Goal: Task Accomplishment & Management: Use online tool/utility

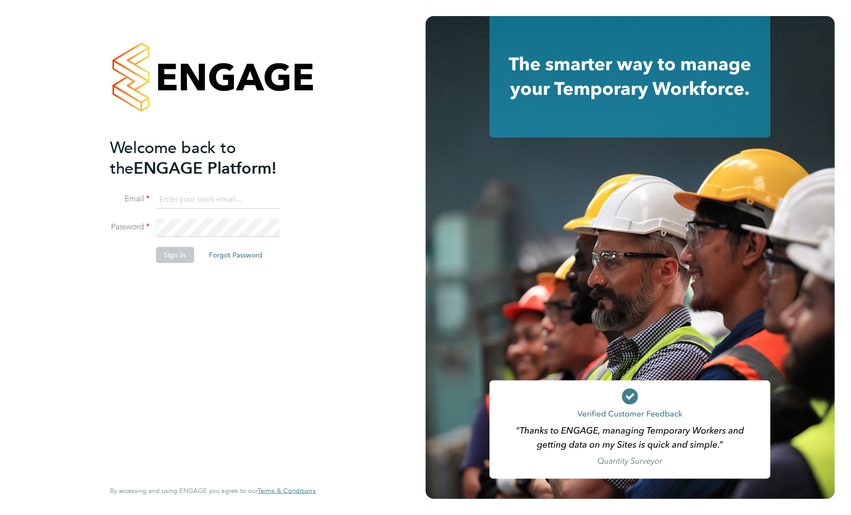
type input "[PERSON_NAME][EMAIL_ADDRESS][PERSON_NAME][DOMAIN_NAME]"
click at [166, 252] on button "Sign In" at bounding box center [175, 255] width 38 height 16
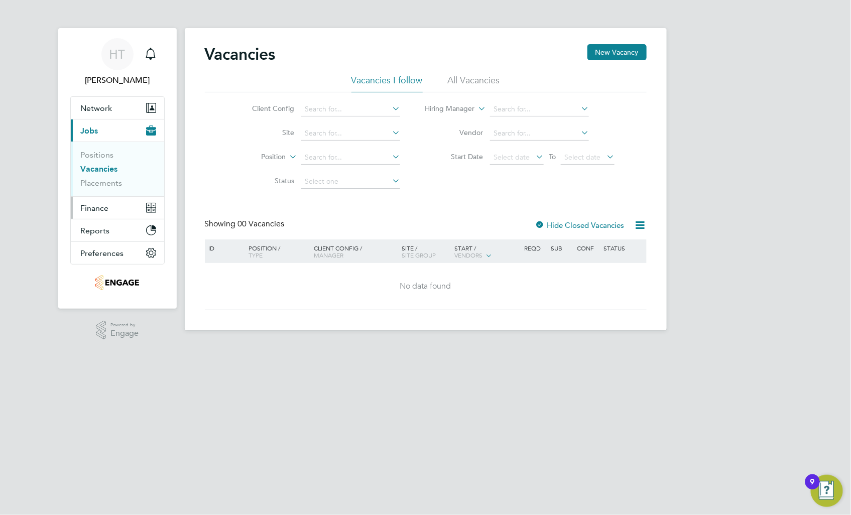
click at [120, 211] on button "Finance" at bounding box center [117, 208] width 93 height 22
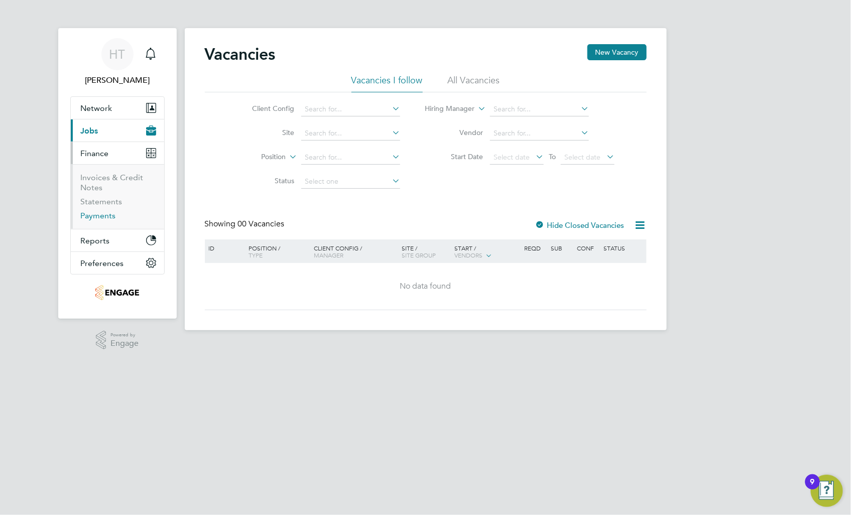
click at [109, 218] on link "Payments" at bounding box center [98, 216] width 35 height 10
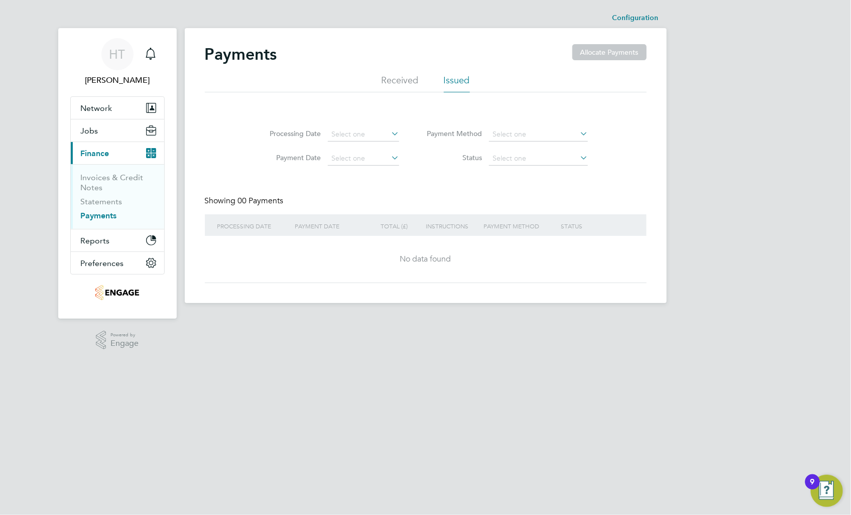
click at [461, 80] on li "Issued" at bounding box center [457, 83] width 26 height 18
click at [108, 104] on span "Network" at bounding box center [97, 108] width 32 height 10
click at [219, 319] on html "HT Helen Thurgood Notifications Applications: Network Businesses Sites Workers …" at bounding box center [425, 159] width 851 height 319
